Goal: Transaction & Acquisition: Purchase product/service

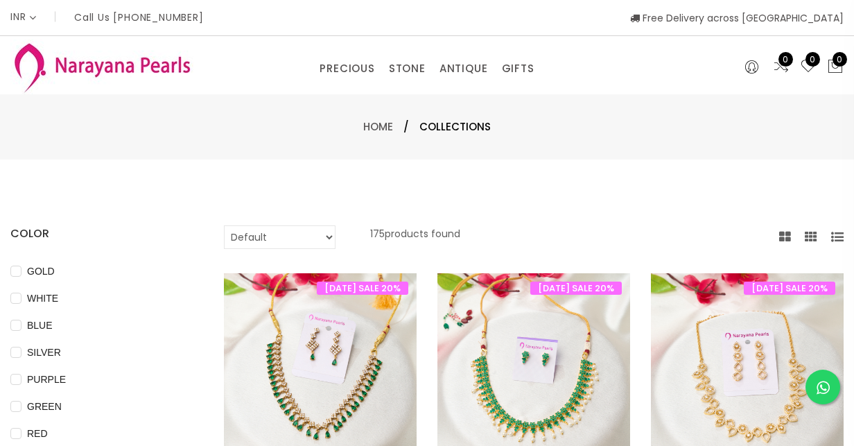
select select "INR"
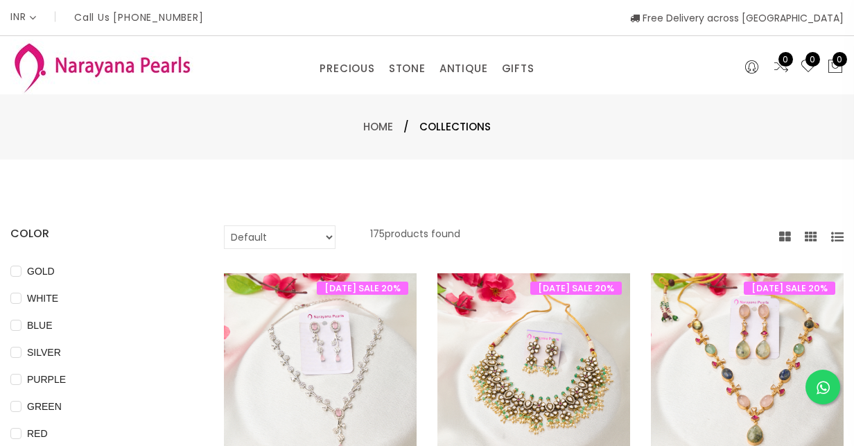
select select "INR"
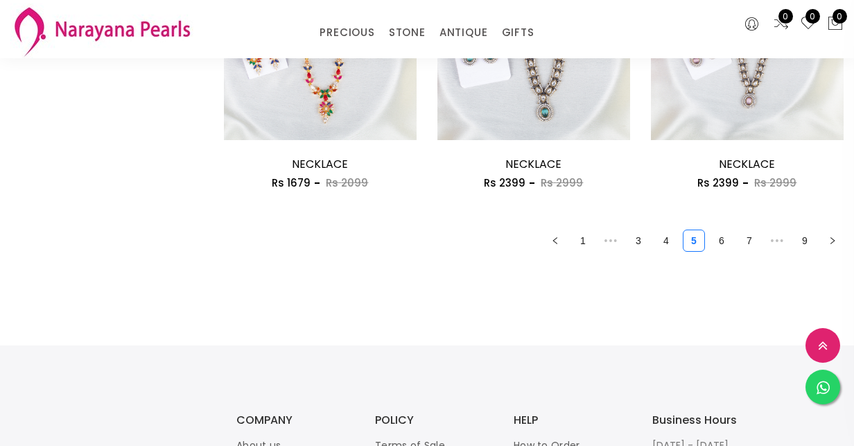
scroll to position [1856, 0]
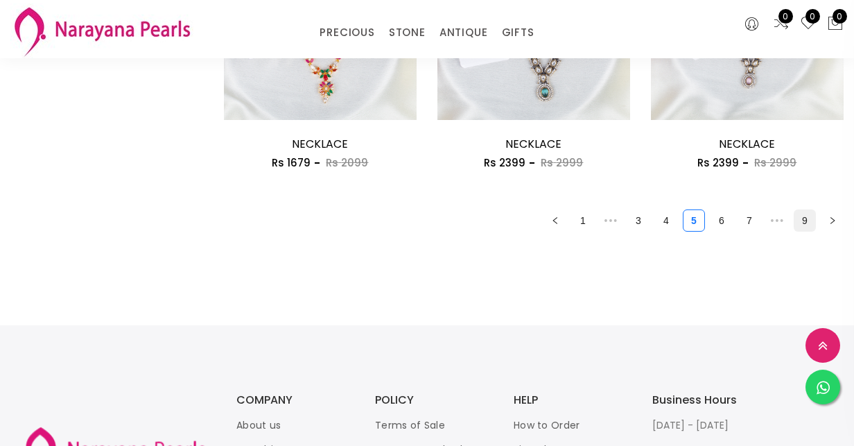
click at [801, 228] on link "9" at bounding box center [805, 220] width 21 height 21
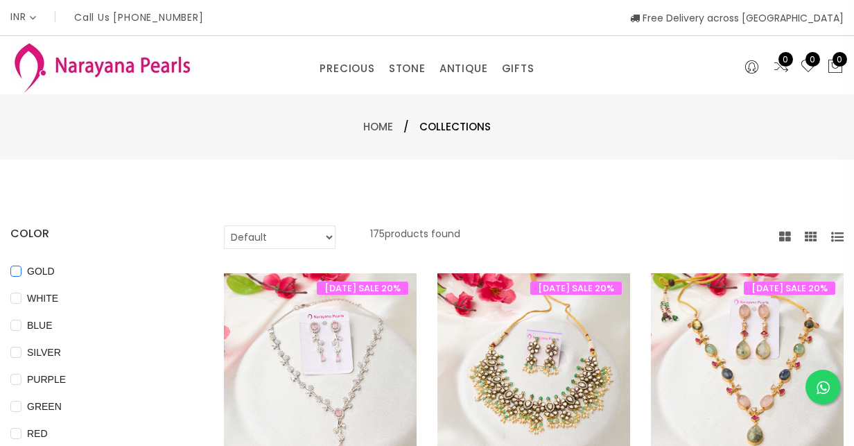
click at [17, 273] on input "GOLD" at bounding box center [15, 281] width 11 height 31
checkbox input "true"
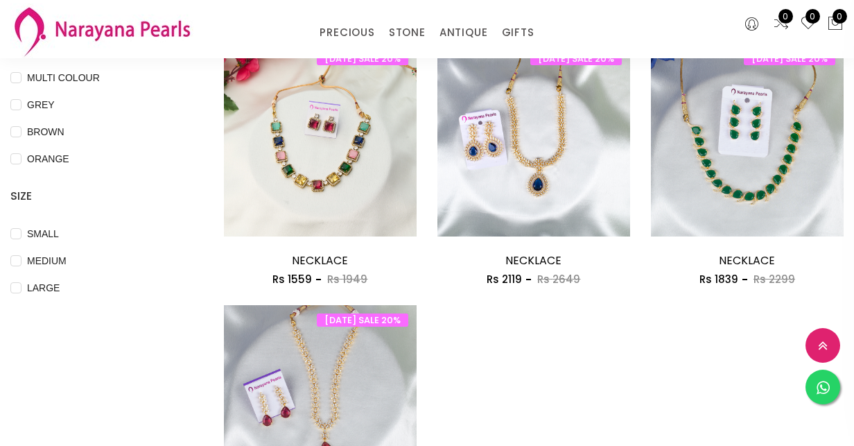
scroll to position [427, 0]
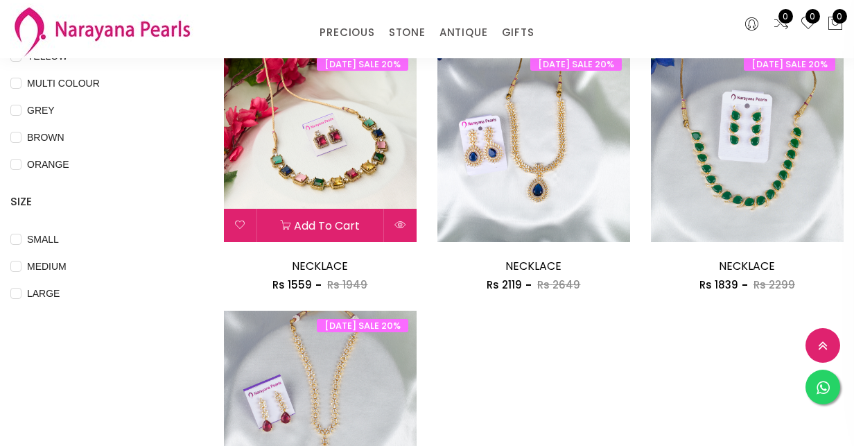
click at [334, 193] on img at bounding box center [320, 145] width 193 height 193
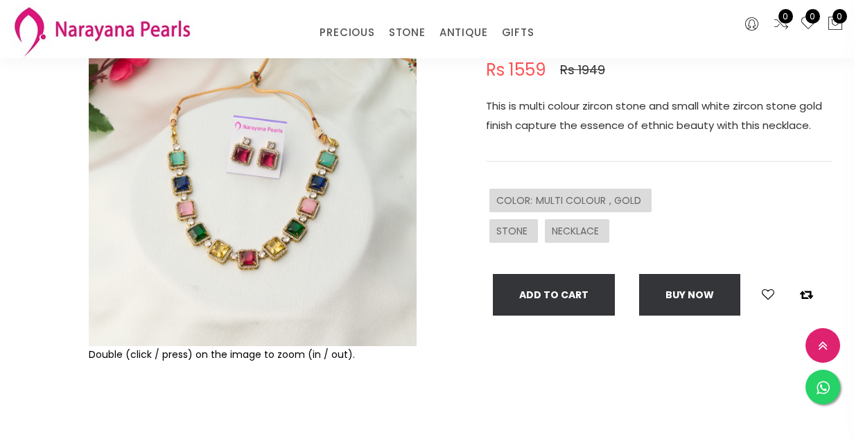
scroll to position [153, 0]
click at [237, 281] on img at bounding box center [253, 181] width 328 height 328
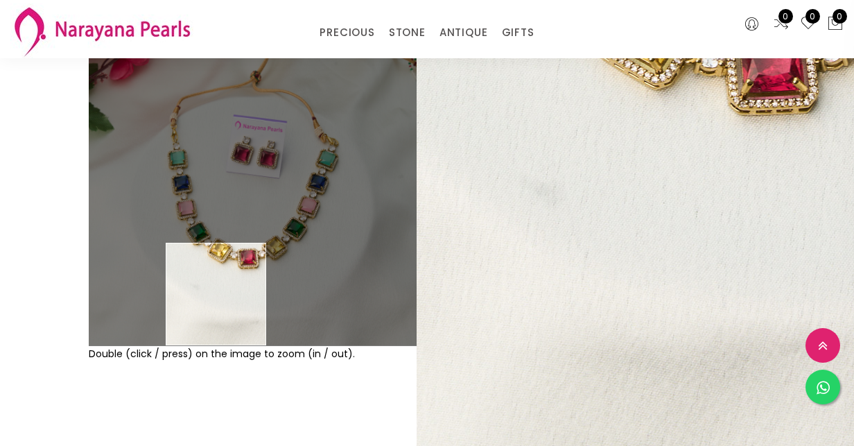
click at [184, 390] on div "Double (click / press) on the image to zoom (in / out)." at bounding box center [252, 235] width 335 height 437
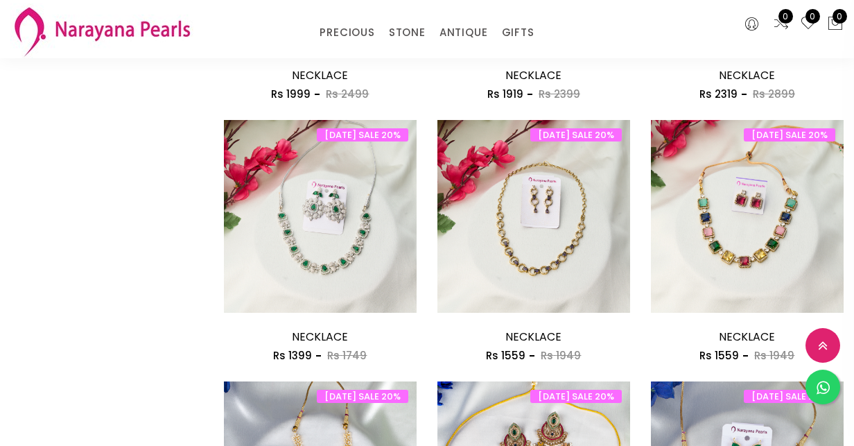
scroll to position [881, 0]
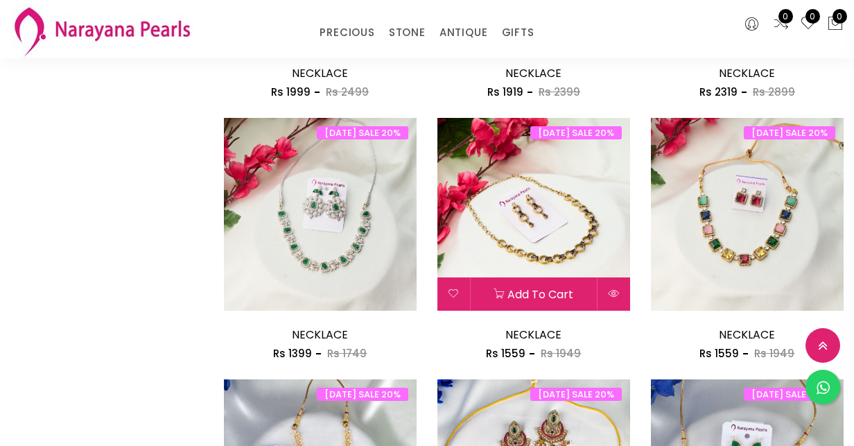
click at [544, 268] on img at bounding box center [534, 214] width 193 height 193
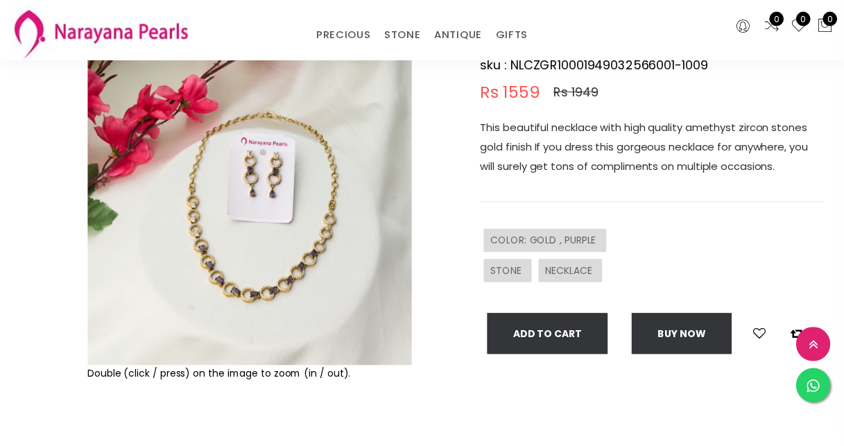
scroll to position [133, 0]
